Goal: Task Accomplishment & Management: Complete application form

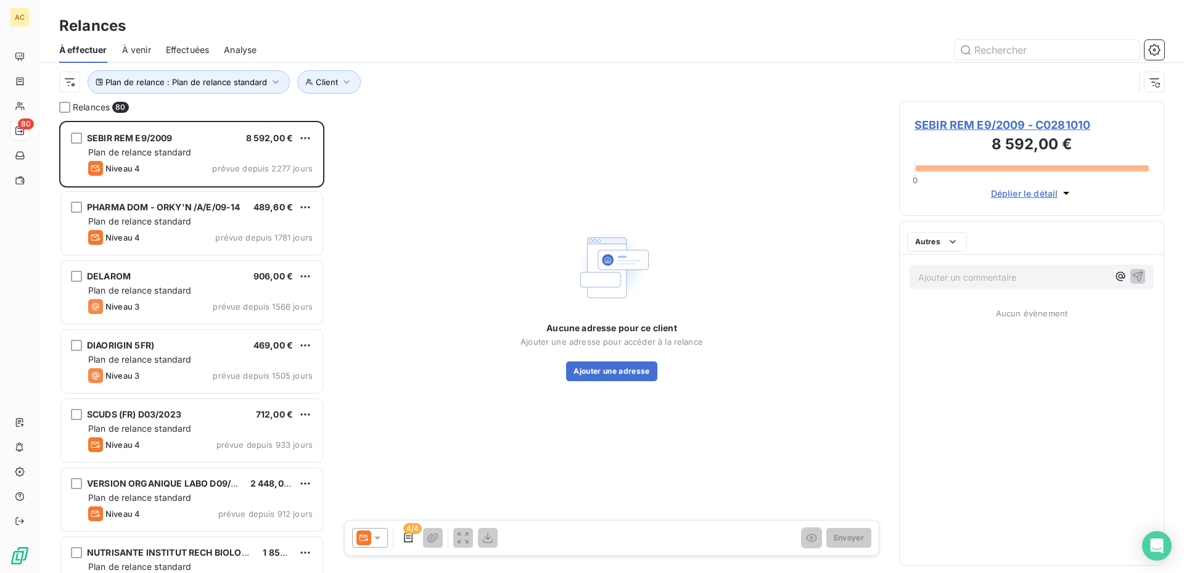
scroll to position [443, 256]
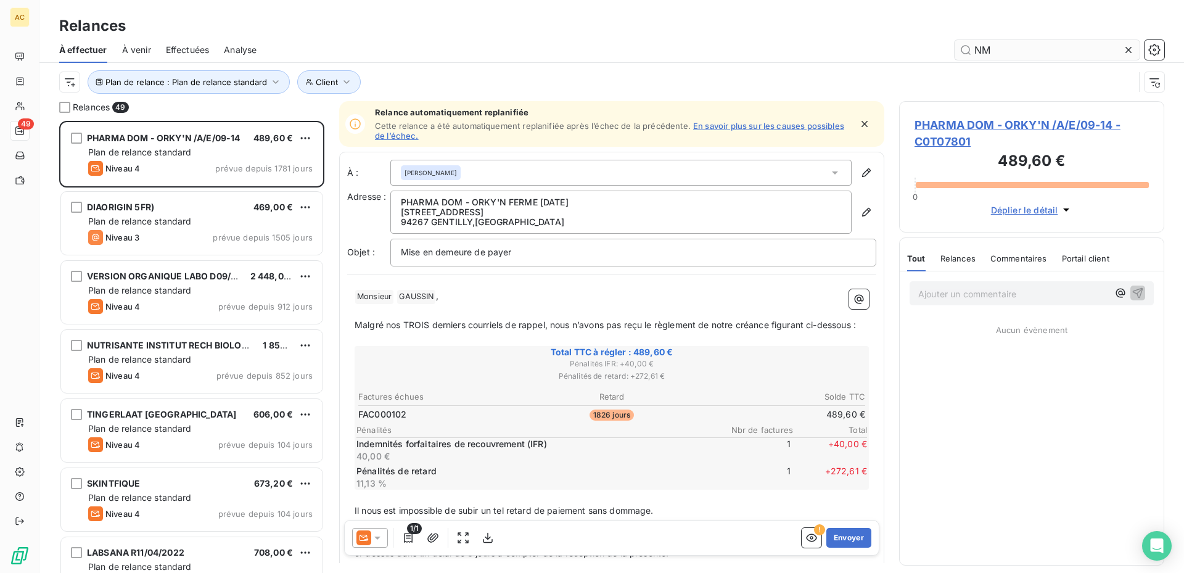
scroll to position [443, 256]
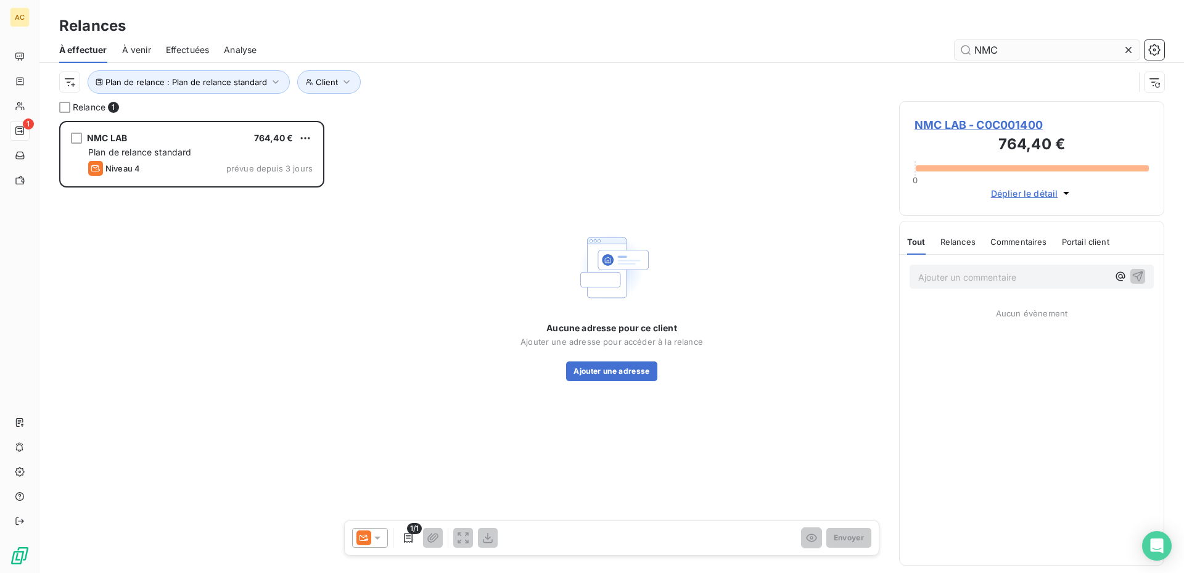
scroll to position [443, 256]
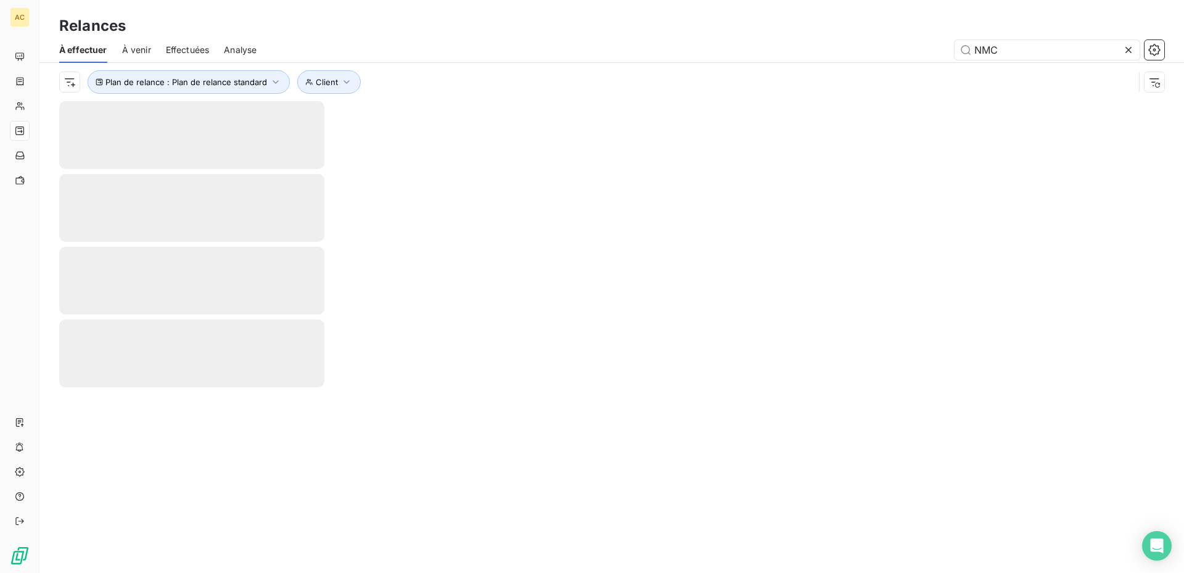
type input "NMC"
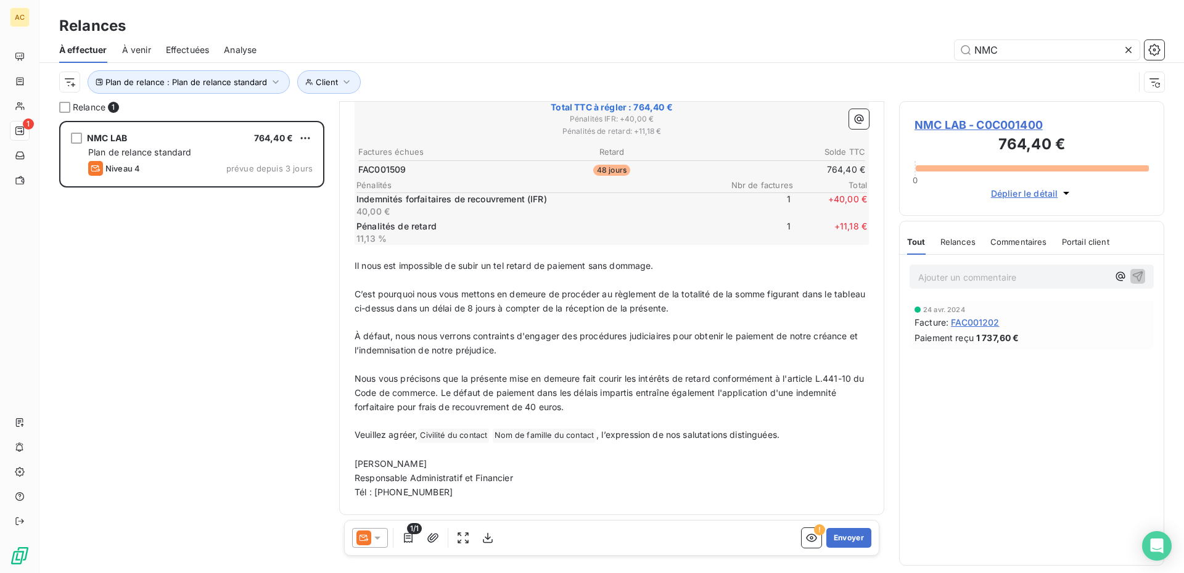
scroll to position [0, 0]
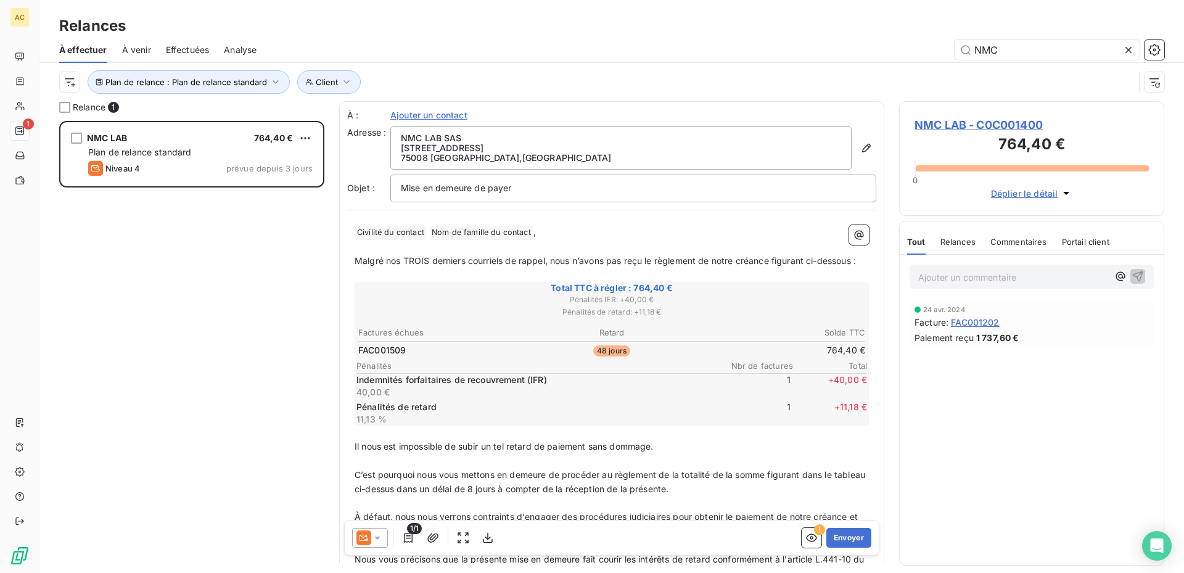
click at [436, 115] on span "Ajouter un contact" at bounding box center [428, 115] width 77 height 12
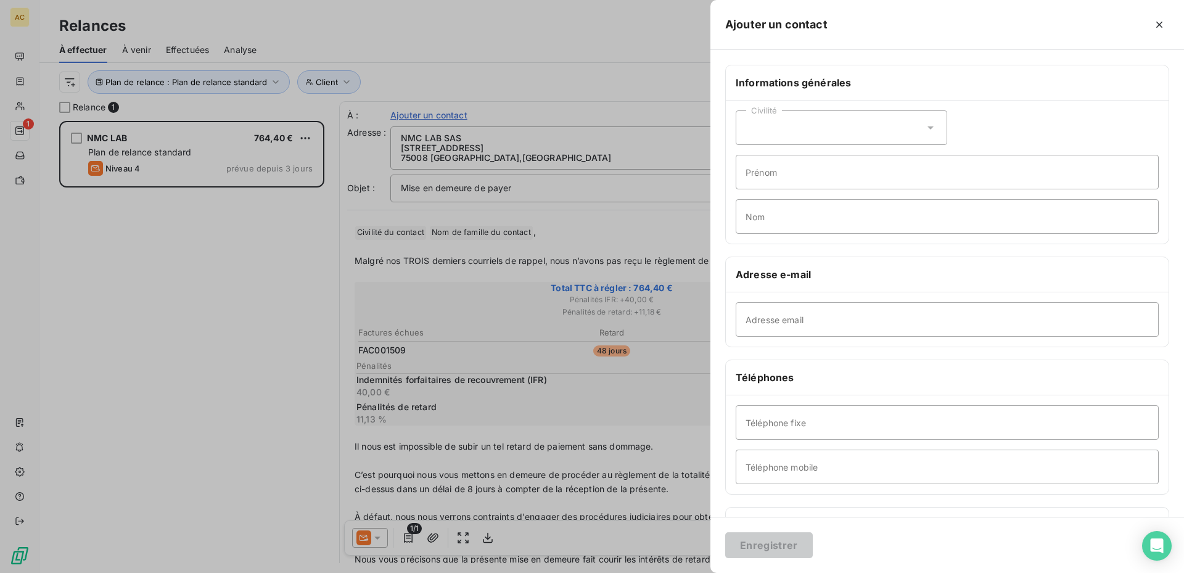
click at [927, 123] on icon at bounding box center [930, 127] width 12 height 12
drag, startPoint x: 750, startPoint y: 155, endPoint x: 749, endPoint y: 162, distance: 6.9
click at [750, 155] on input "radio" at bounding box center [749, 158] width 12 height 12
click at [766, 177] on input "Prénom" at bounding box center [947, 172] width 423 height 35
click at [826, 181] on input "Prénom" at bounding box center [947, 172] width 423 height 35
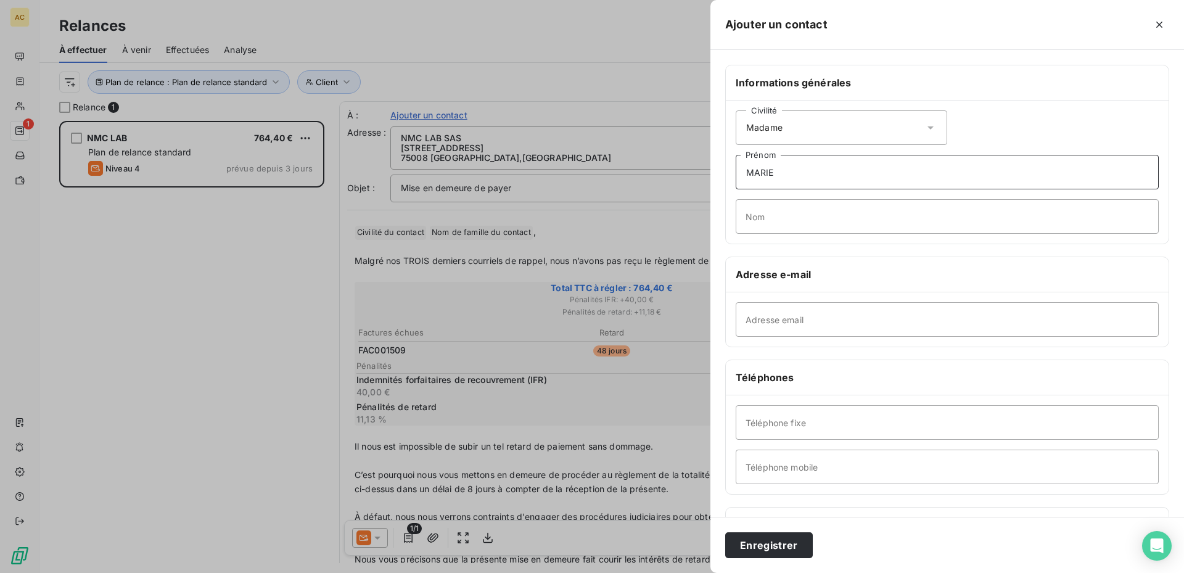
type input "MARIE"
click at [826, 215] on input "Nom" at bounding box center [947, 216] width 423 height 35
type input "LAPIOS"
click at [793, 314] on input "Adresse email" at bounding box center [947, 319] width 423 height 35
click at [898, 317] on input "Adresse email" at bounding box center [947, 319] width 423 height 35
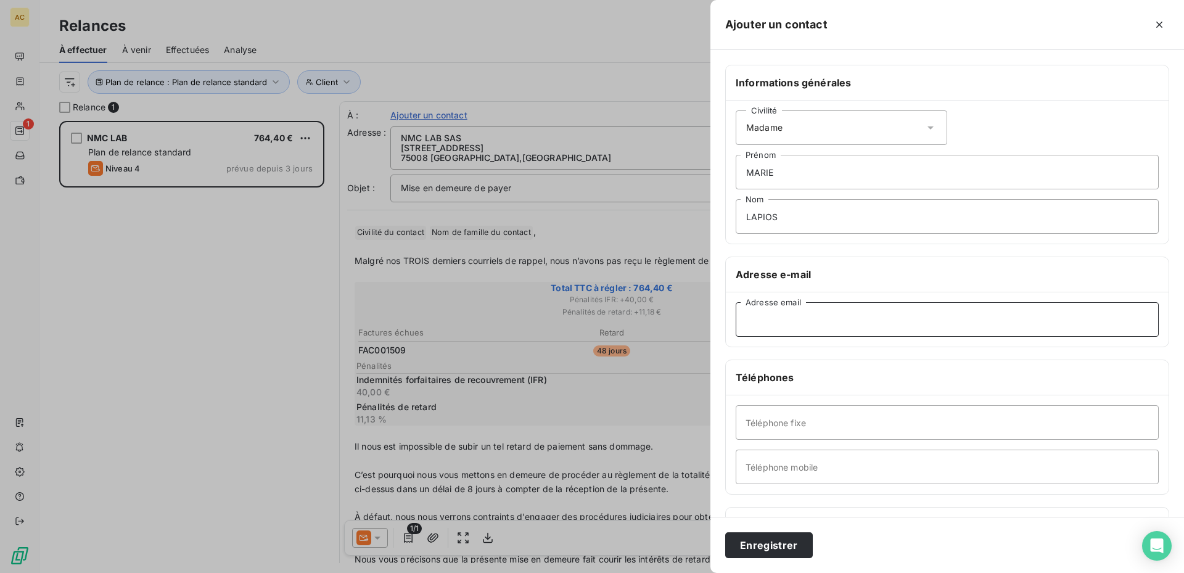
paste input "[EMAIL_ADDRESS][DOMAIN_NAME]"
type input "[EMAIL_ADDRESS][DOMAIN_NAME]"
click at [866, 417] on input "Téléphone fixe" at bounding box center [947, 422] width 423 height 35
click at [808, 420] on input "Téléphone fixe" at bounding box center [947, 422] width 423 height 35
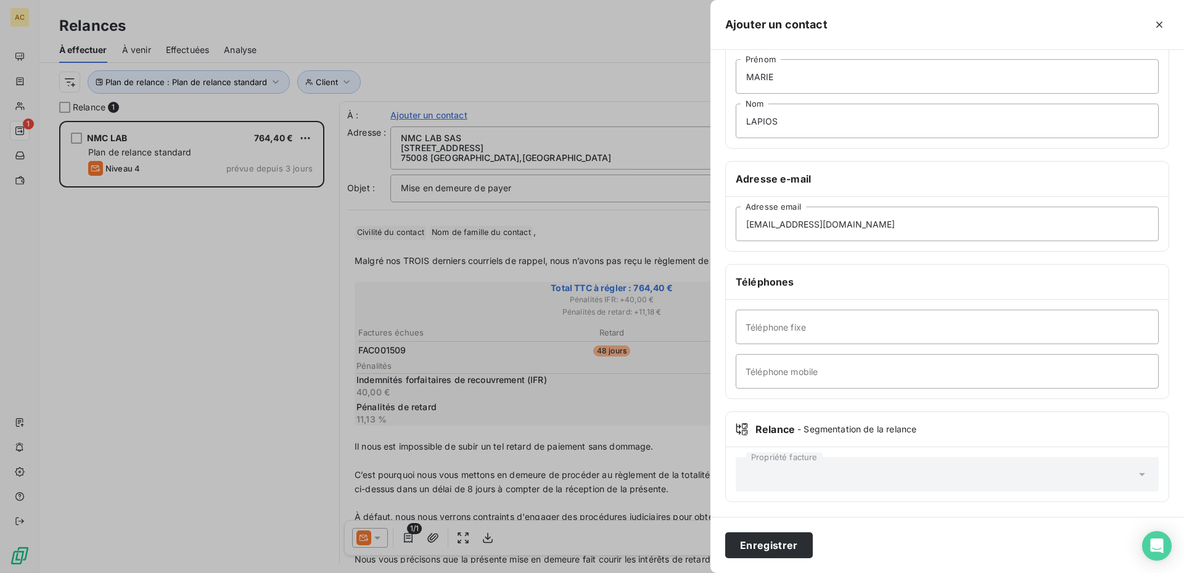
click at [284, 359] on div at bounding box center [592, 286] width 1184 height 573
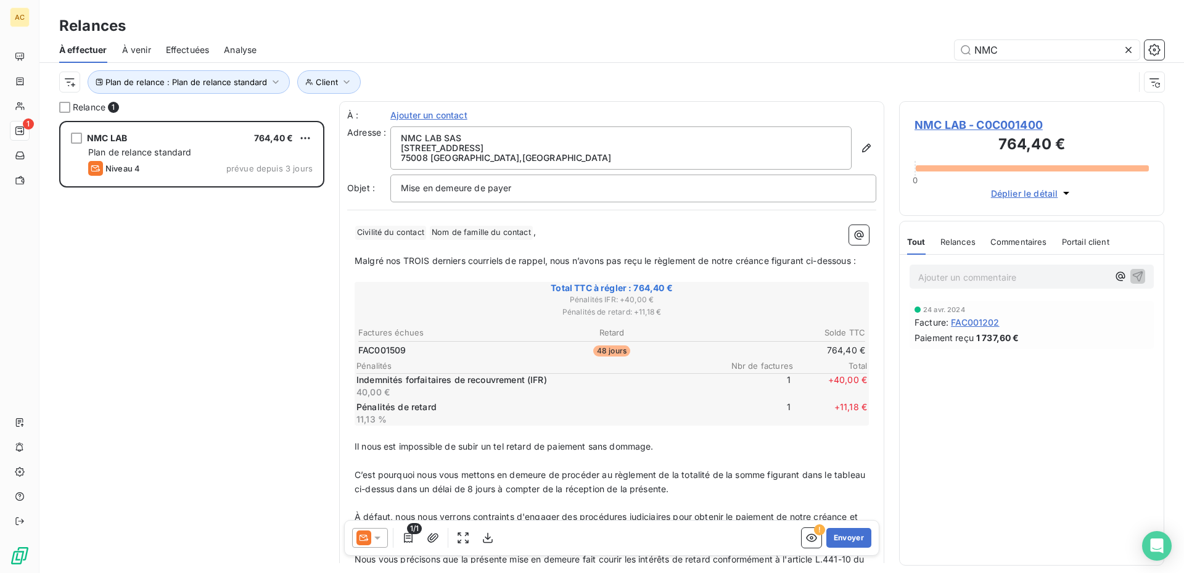
click at [409, 113] on span "Ajouter un contact" at bounding box center [428, 115] width 77 height 12
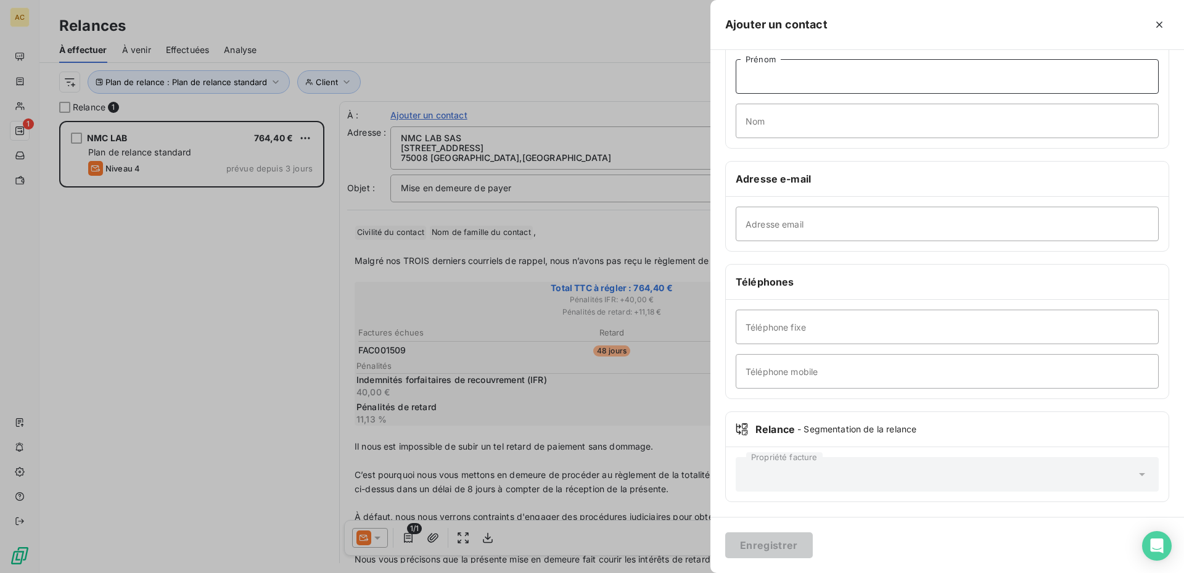
click at [848, 67] on input "Prénom" at bounding box center [947, 76] width 423 height 35
type input "MARIE"
click at [771, 120] on input "Nom" at bounding box center [947, 121] width 423 height 35
type input "LAPIOS"
click at [876, 218] on input "Adresse email" at bounding box center [947, 224] width 423 height 35
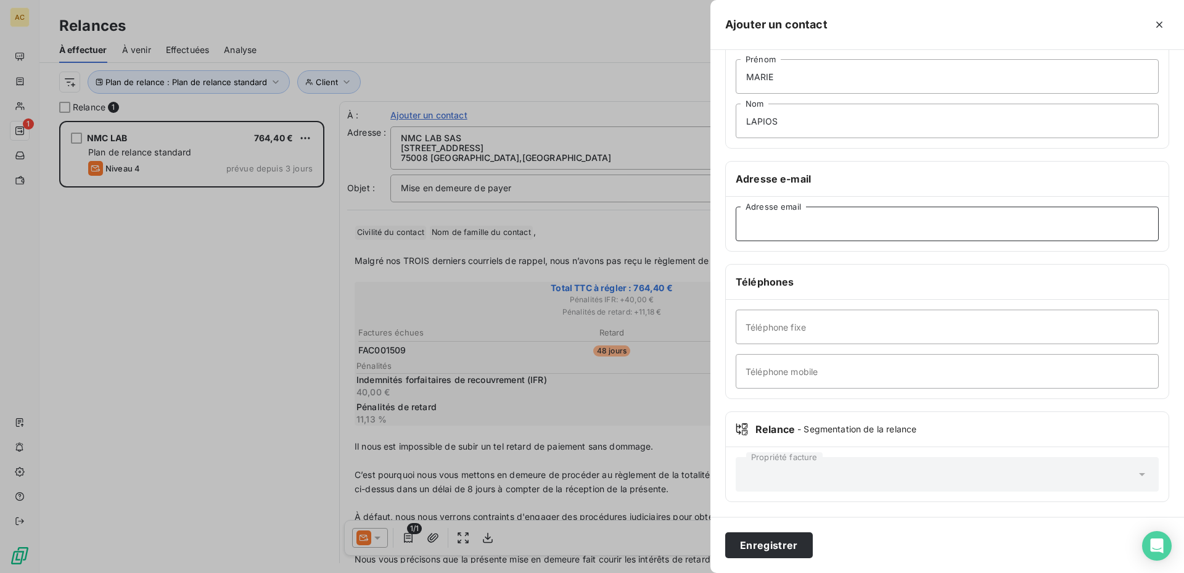
click at [898, 216] on input "Adresse email" at bounding box center [947, 224] width 423 height 35
paste input "[EMAIL_ADDRESS][DOMAIN_NAME]'"
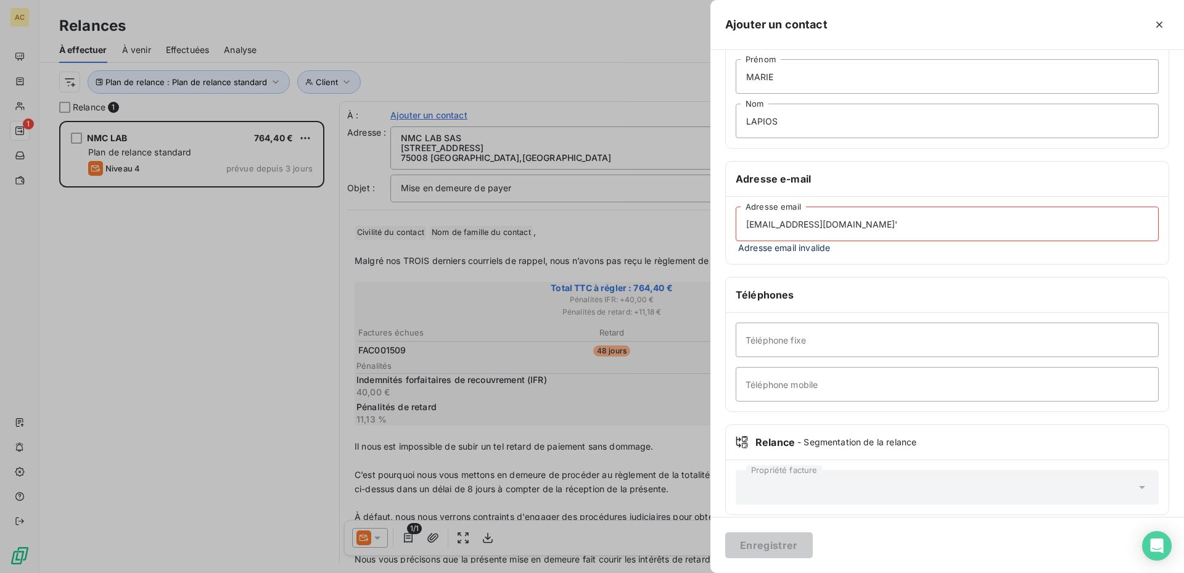
type input "[EMAIL_ADDRESS][DOMAIN_NAME]'"
click at [846, 338] on input "Téléphone fixe" at bounding box center [947, 339] width 423 height 35
click at [796, 330] on input "Téléphone fixe" at bounding box center [947, 339] width 423 height 35
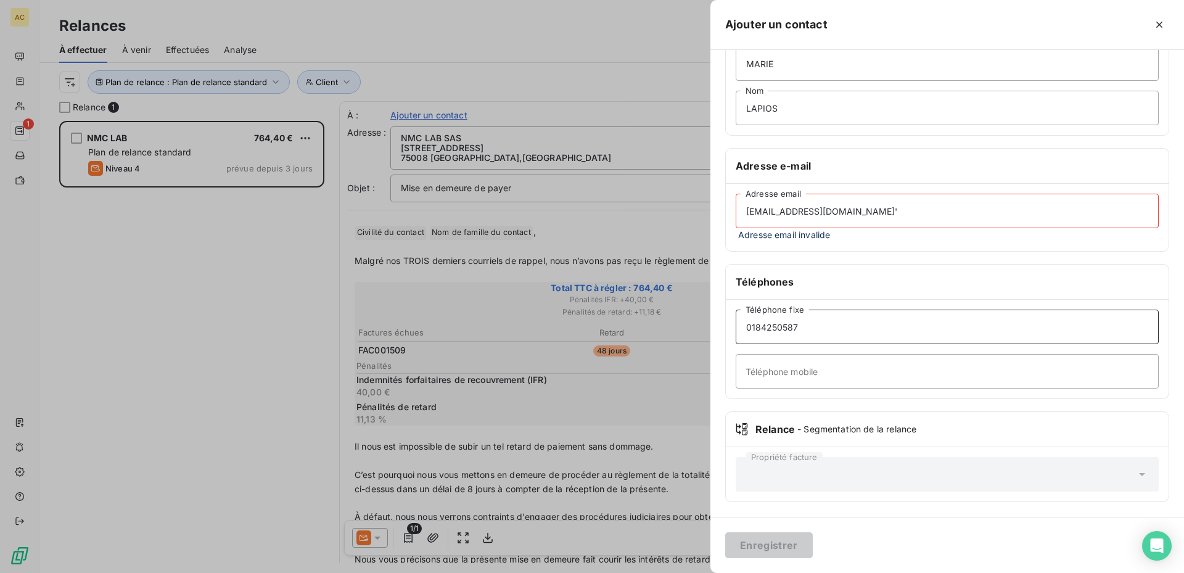
type input "0184250587"
click at [860, 212] on input "[EMAIL_ADDRESS][DOMAIN_NAME]'" at bounding box center [947, 211] width 423 height 35
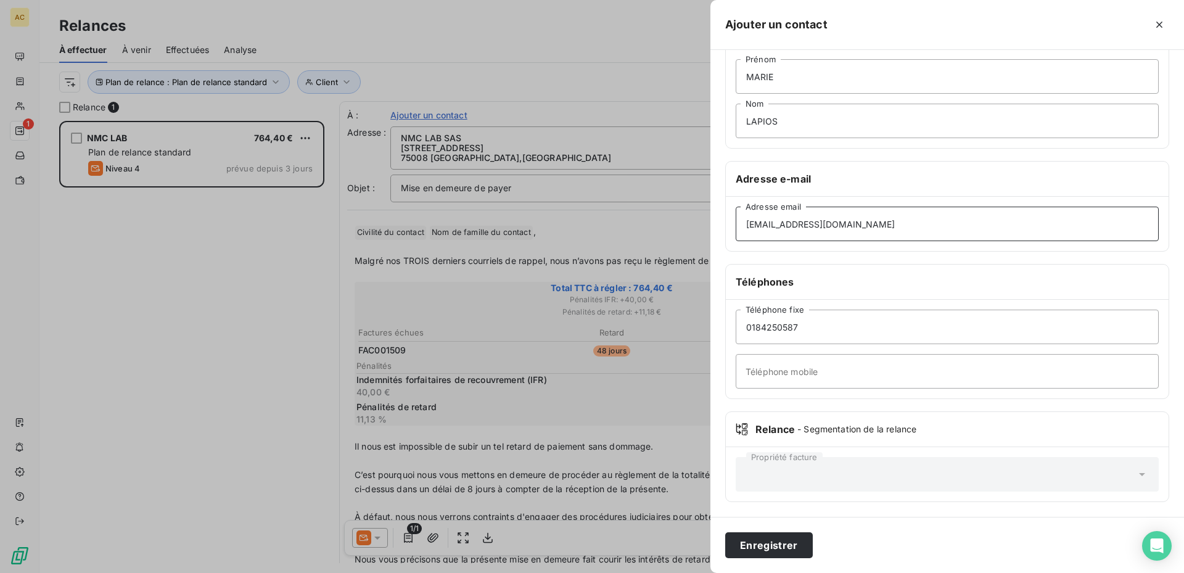
scroll to position [96, 0]
click at [749, 221] on input "[EMAIL_ADDRESS][DOMAIN_NAME]" at bounding box center [947, 224] width 423 height 35
type input "[EMAIL_ADDRESS][DOMAIN_NAME]"
click at [764, 549] on button "Enregistrer" at bounding box center [769, 545] width 88 height 26
